Goal: Entertainment & Leisure: Consume media (video, audio)

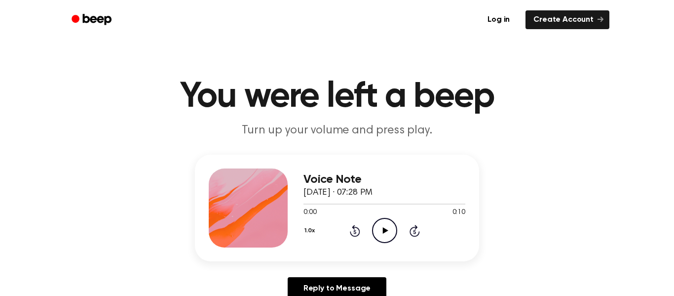
click at [373, 228] on icon "Play Audio" at bounding box center [384, 230] width 25 height 25
click at [377, 231] on icon "Play Audio" at bounding box center [384, 230] width 25 height 25
click at [374, 233] on icon "Play Audio" at bounding box center [384, 230] width 25 height 25
click at [384, 225] on icon "Play Audio" at bounding box center [384, 230] width 25 height 25
click at [373, 236] on icon "Play Audio" at bounding box center [384, 230] width 25 height 25
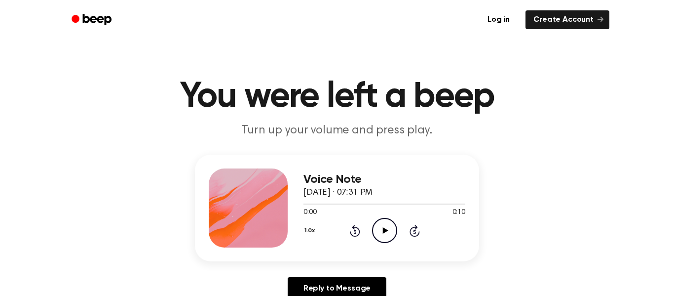
click at [370, 227] on div "1.0x Rewind 5 seconds Play Audio Skip 5 seconds" at bounding box center [385, 230] width 162 height 25
click at [371, 227] on div "1.0x Rewind 5 seconds Play Audio Skip 5 seconds" at bounding box center [385, 230] width 162 height 25
click at [373, 225] on circle at bounding box center [385, 230] width 24 height 24
click at [376, 239] on circle at bounding box center [385, 230] width 24 height 24
click at [378, 236] on icon "Play Audio" at bounding box center [384, 230] width 25 height 25
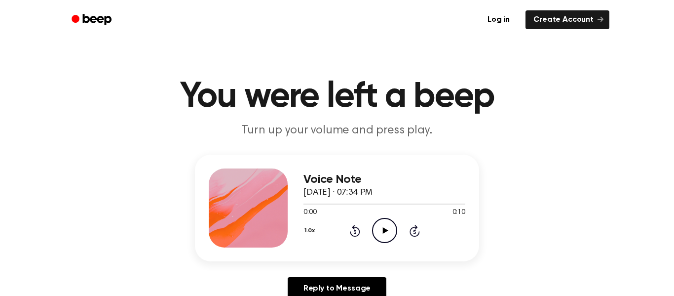
click at [381, 220] on icon "Play Audio" at bounding box center [384, 230] width 25 height 25
click at [384, 235] on icon "Play Audio" at bounding box center [384, 230] width 25 height 25
click at [391, 222] on icon "Play Audio" at bounding box center [384, 230] width 25 height 25
click at [377, 229] on icon "Play Audio" at bounding box center [384, 230] width 25 height 25
